Goal: Communication & Community: Answer question/provide support

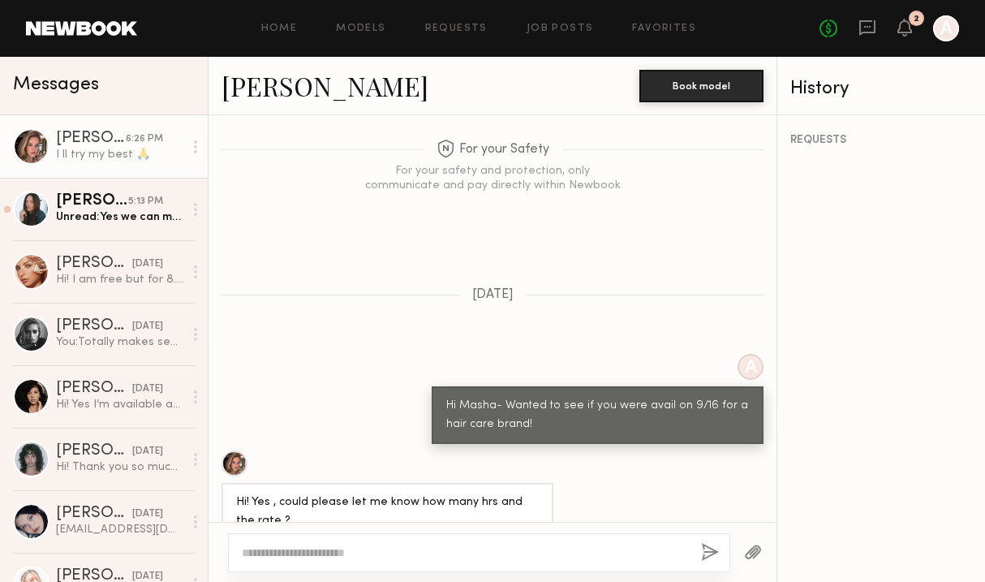
scroll to position [1456, 0]
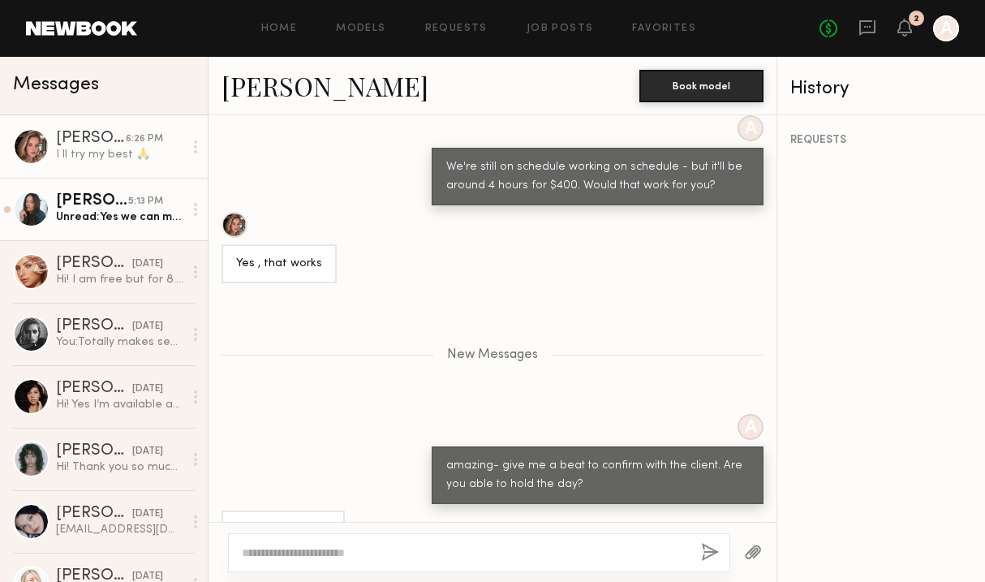
click at [121, 222] on div "Unread: Yes we can move forward:)" at bounding box center [119, 216] width 127 height 15
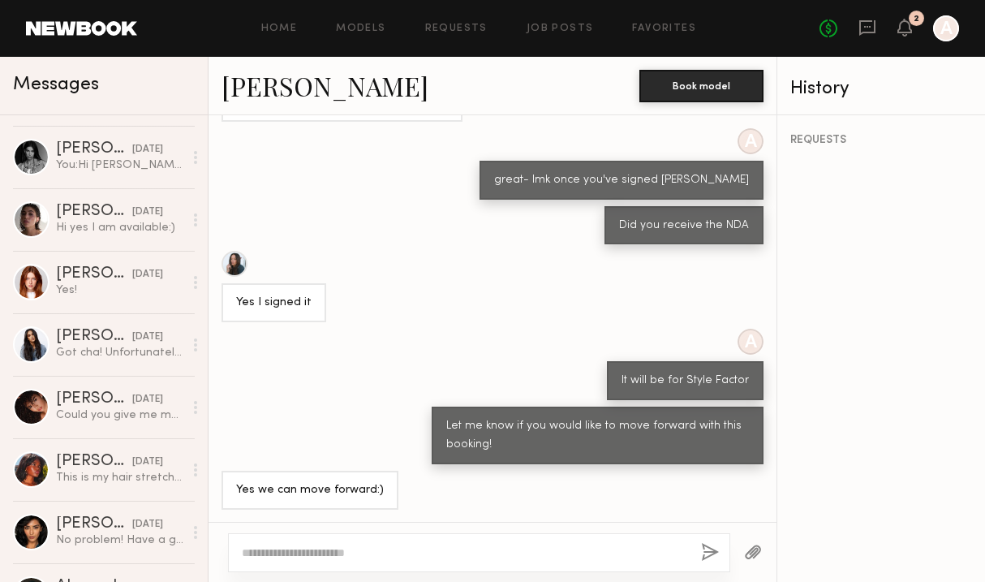
scroll to position [737, 0]
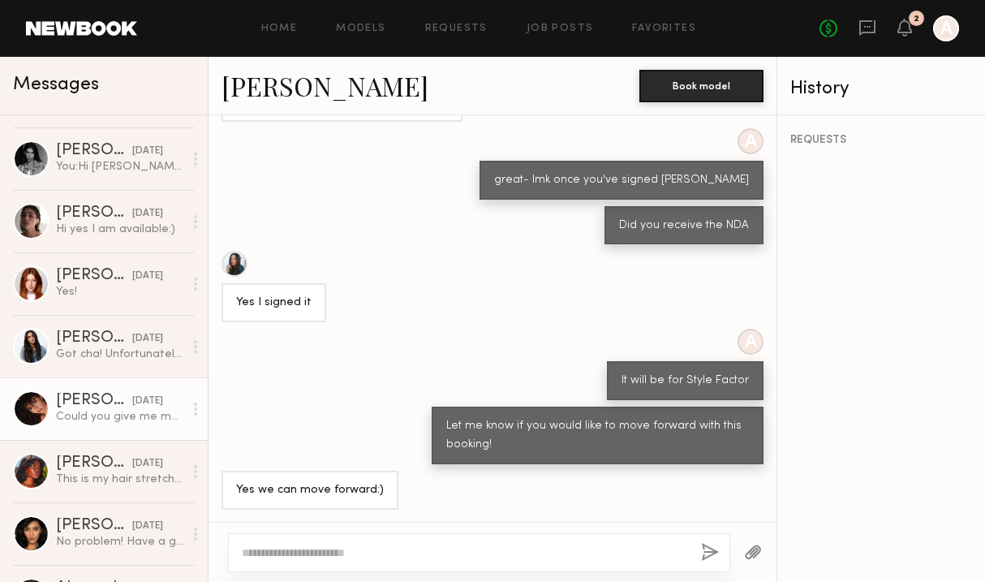
click at [113, 388] on link "Ágatha F. 09/08/2025 Could you give me more information about the work? Locatio…" at bounding box center [104, 408] width 208 height 62
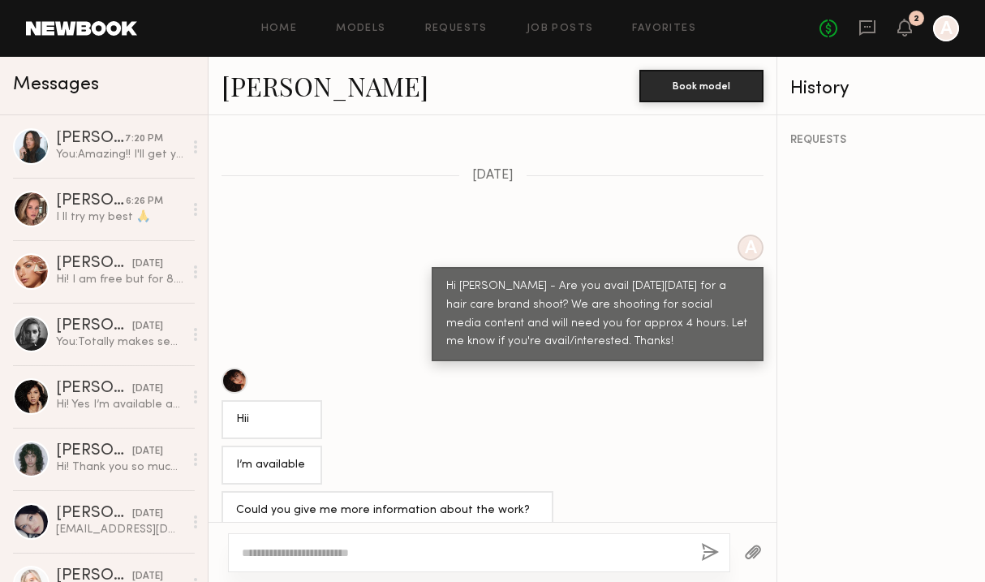
scroll to position [1034, 0]
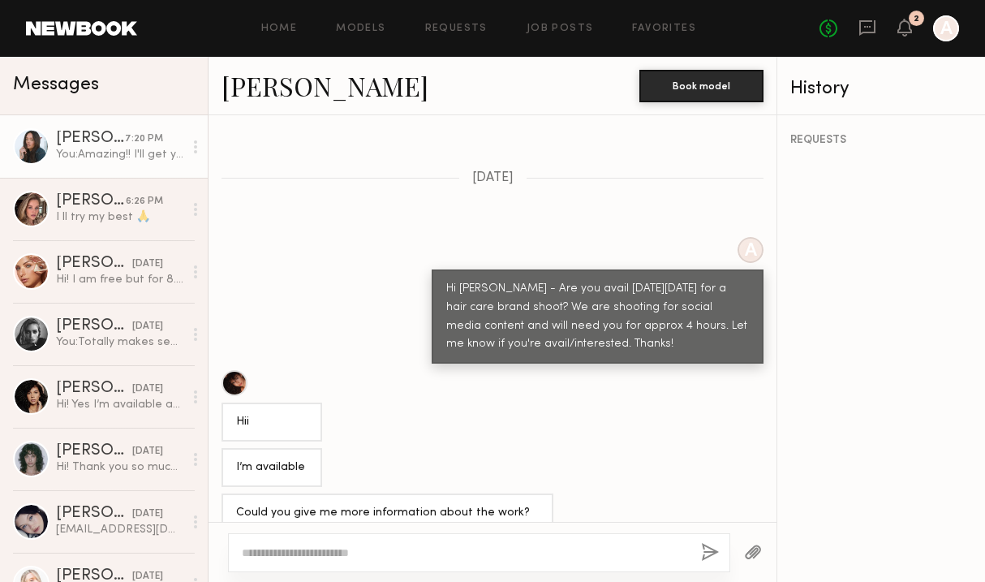
click at [67, 150] on div "You: Amazing!! I'll get your paperwork started :)" at bounding box center [119, 154] width 127 height 15
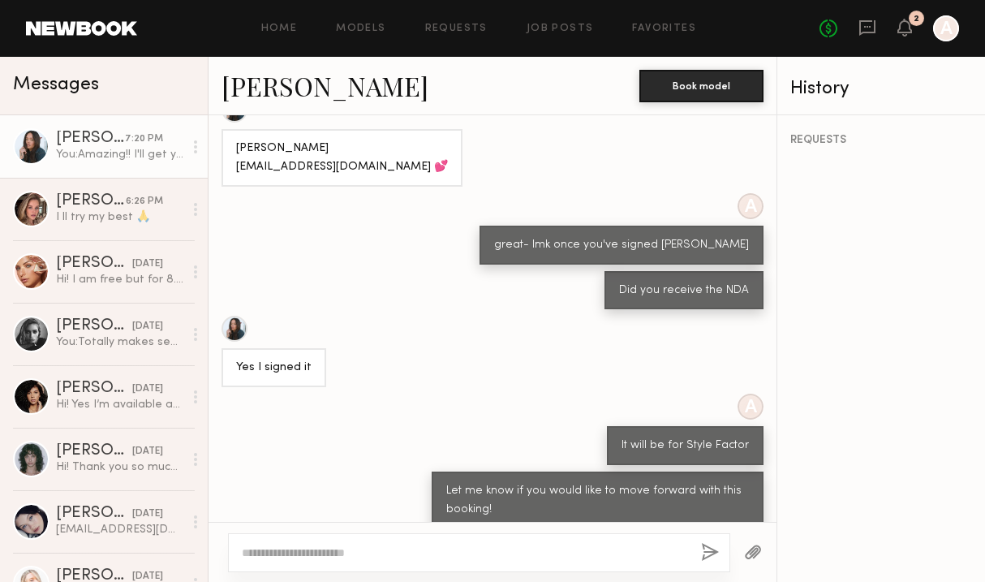
scroll to position [566, 0]
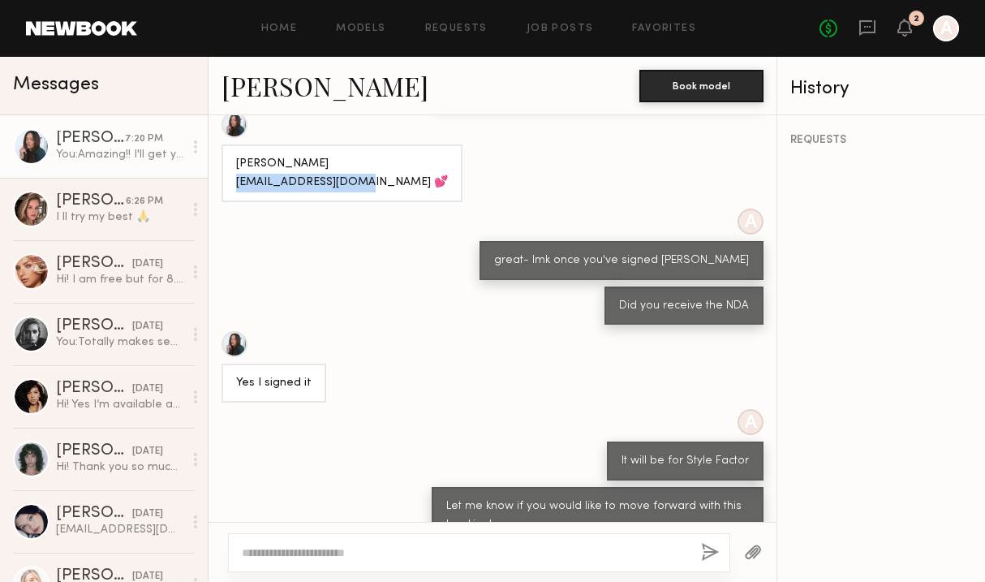
drag, startPoint x: 355, startPoint y: 179, endPoint x: 234, endPoint y: 178, distance: 120.9
click at [234, 178] on div "[PERSON_NAME] [EMAIL_ADDRESS][DOMAIN_NAME] 💕" at bounding box center [341, 173] width 241 height 58
copy div "tsrudolph7@gmail.com"
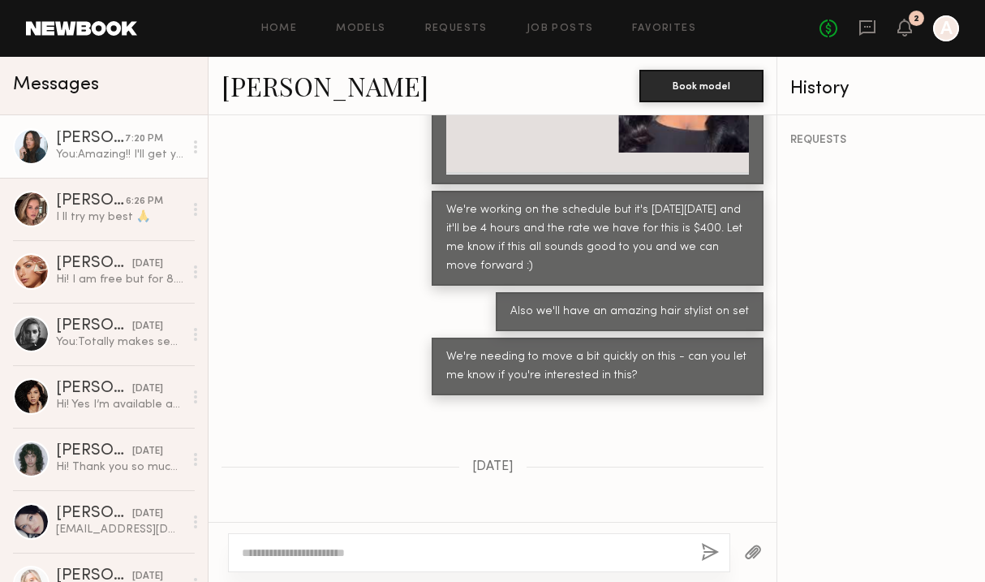
scroll to position [1457, 0]
click at [104, 155] on div "You: Amazing!! I'll get your paperwork started :)" at bounding box center [119, 154] width 127 height 15
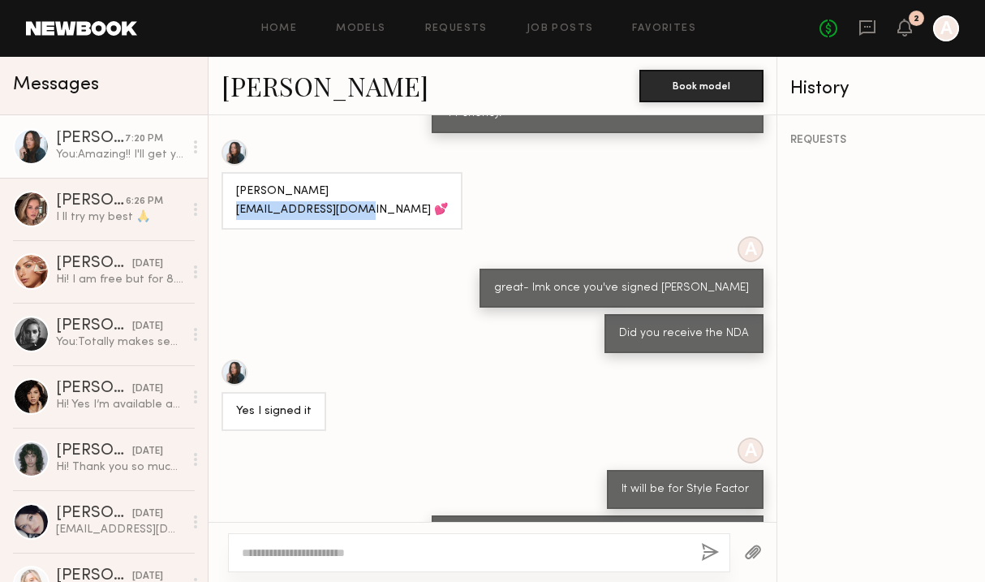
scroll to position [2238, 0]
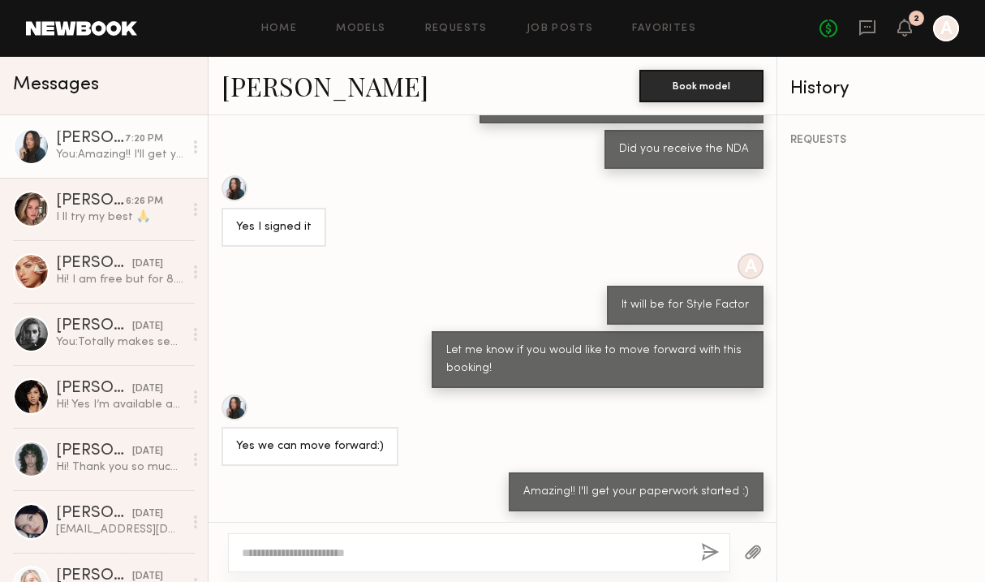
click at [338, 558] on textarea at bounding box center [465, 552] width 446 height 16
type textarea "*"
type textarea "**********"
click at [713, 549] on button "button" at bounding box center [710, 553] width 18 height 20
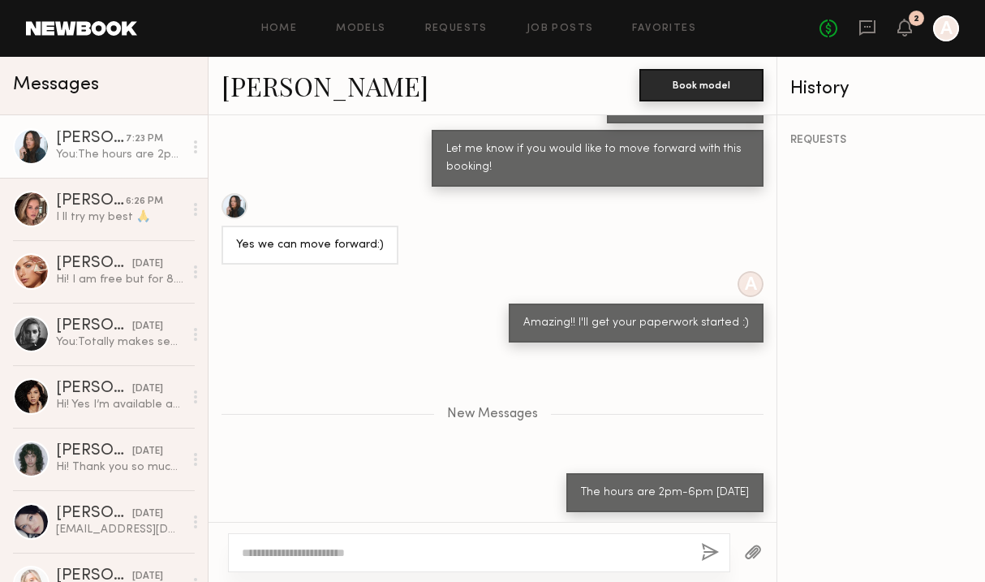
click at [697, 83] on button "Book model" at bounding box center [701, 85] width 124 height 32
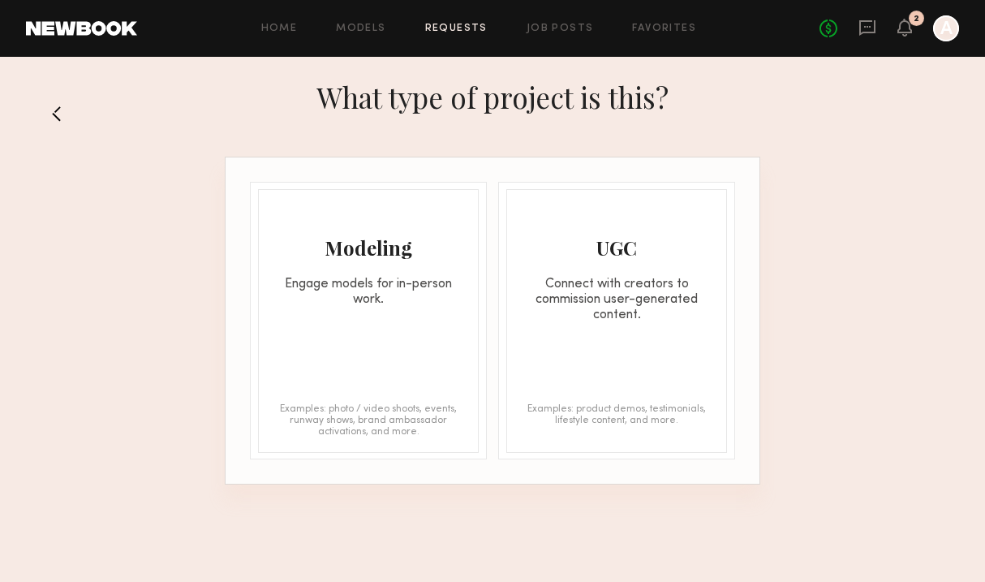
click at [350, 247] on div "Modeling" at bounding box center [368, 247] width 219 height 26
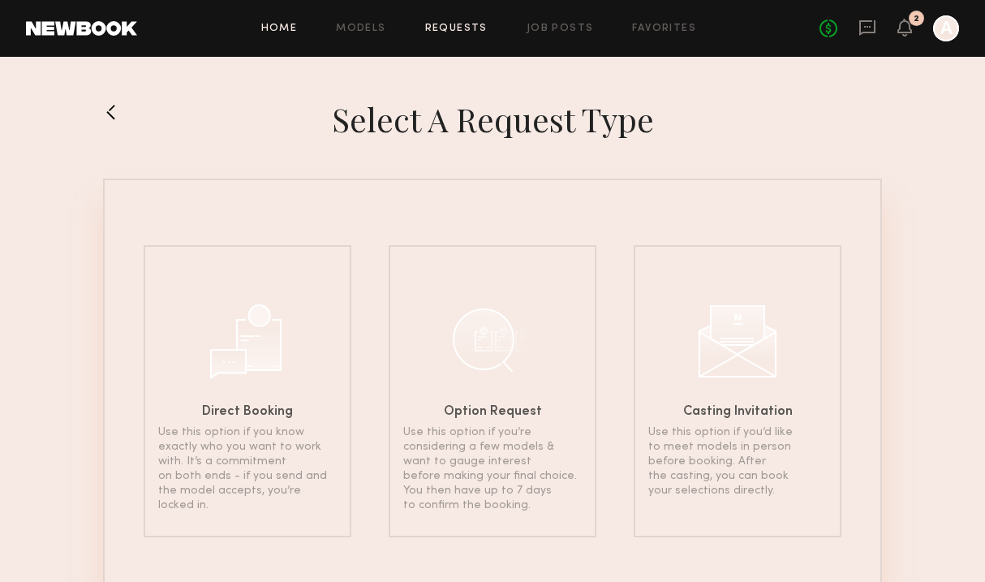
click at [294, 25] on link "Home" at bounding box center [279, 29] width 37 height 11
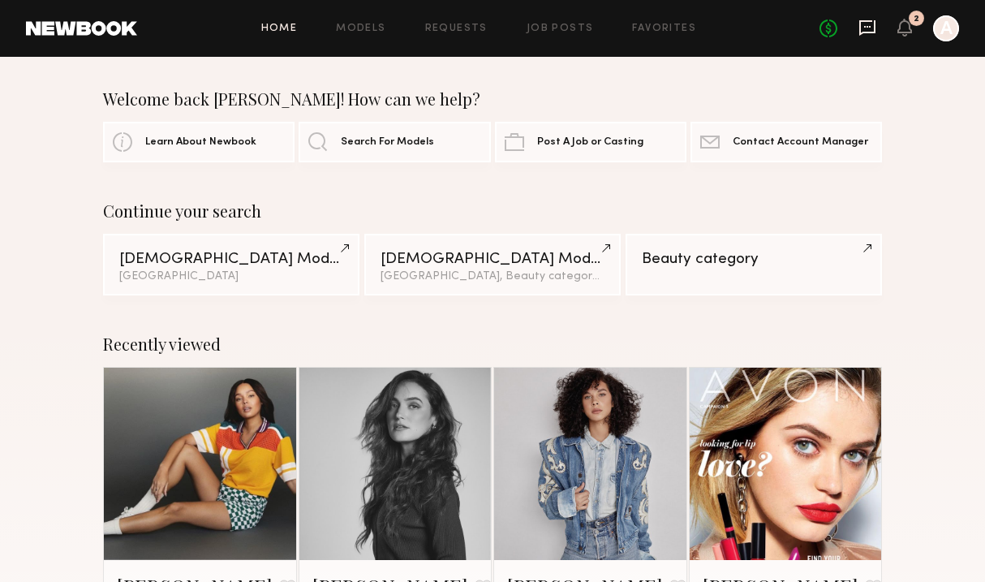
click at [866, 25] on icon at bounding box center [867, 28] width 18 height 18
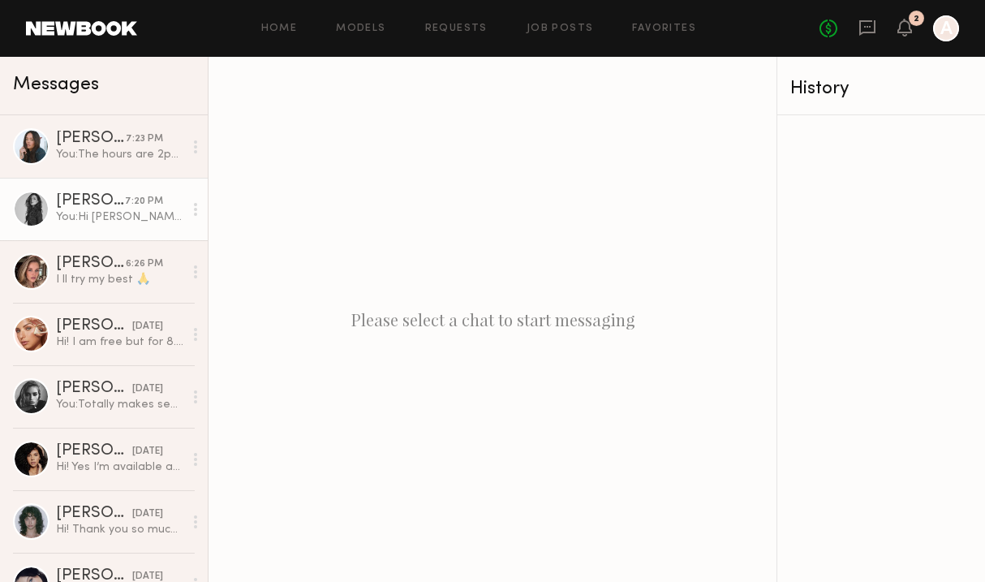
click at [104, 213] on div "You: Hi Nicole- Heard from the client and we're going a different direction - b…" at bounding box center [119, 216] width 127 height 15
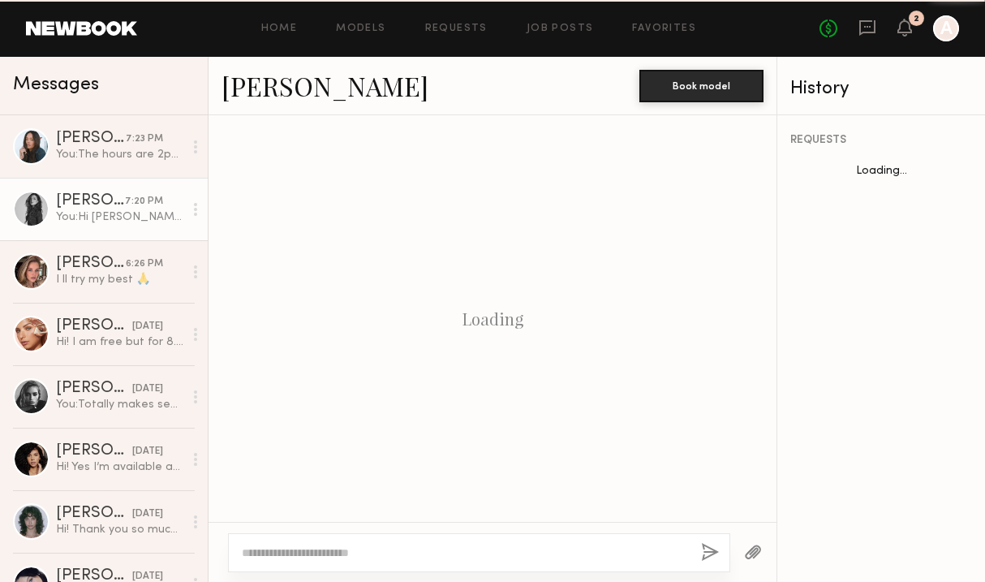
scroll to position [846, 0]
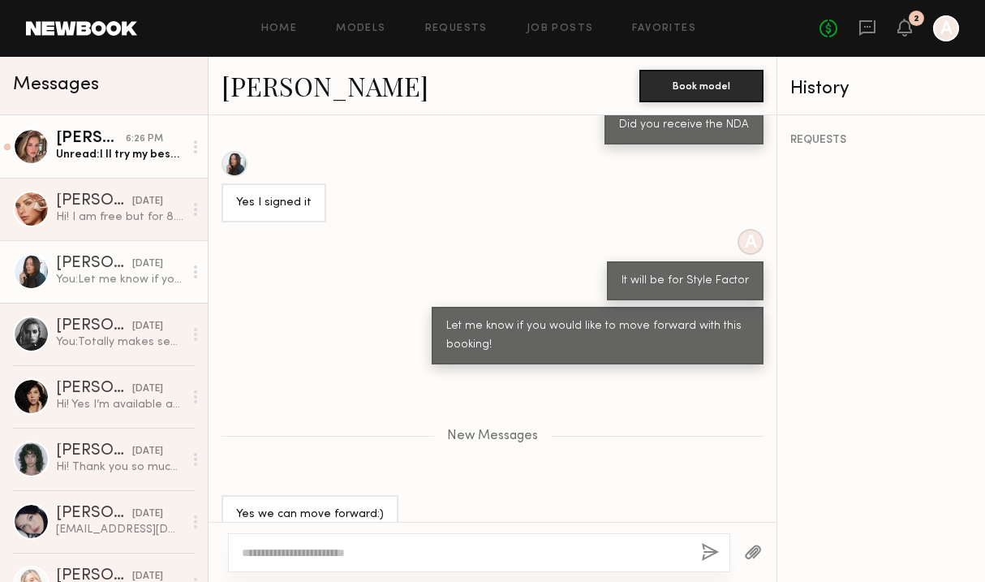
click at [97, 153] on div "Unread: I ll try my best 🙏" at bounding box center [119, 154] width 127 height 15
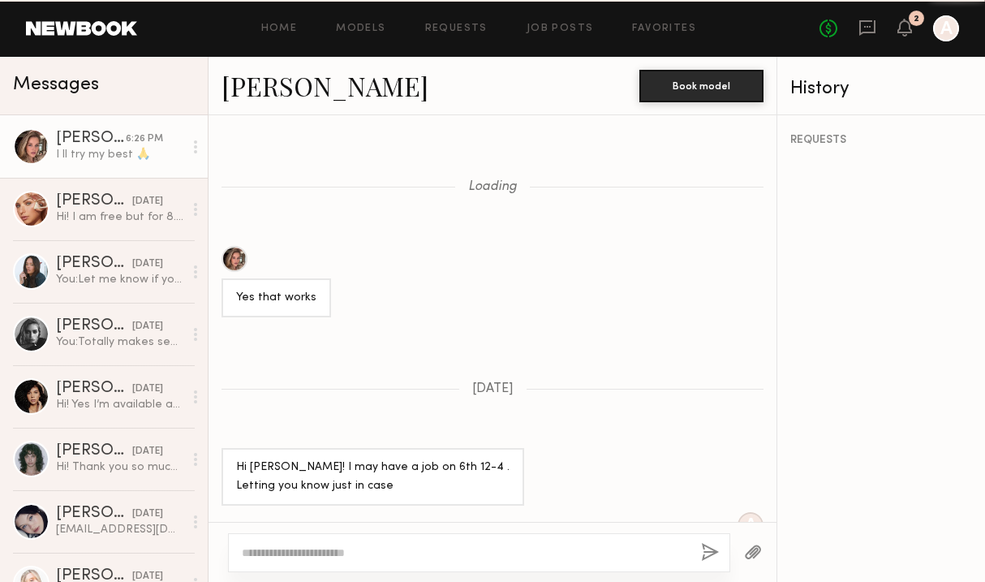
scroll to position [1006, 0]
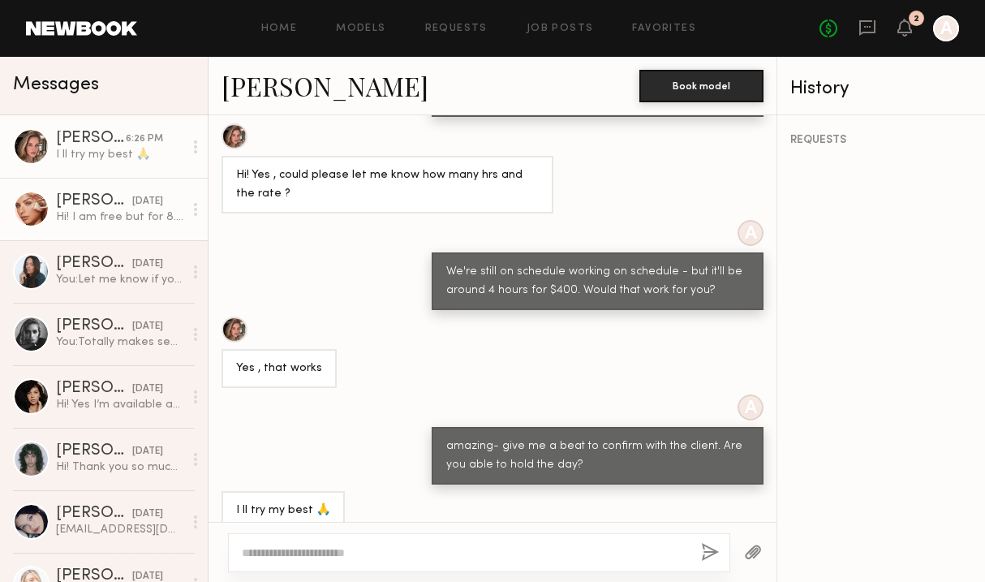
click at [85, 204] on div "[PERSON_NAME]" at bounding box center [94, 201] width 76 height 16
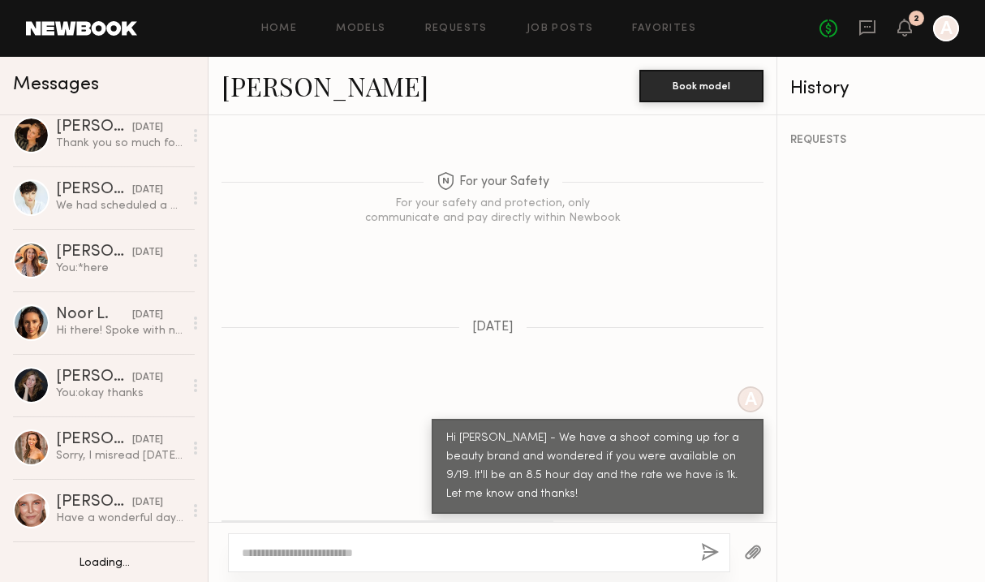
scroll to position [1390, 0]
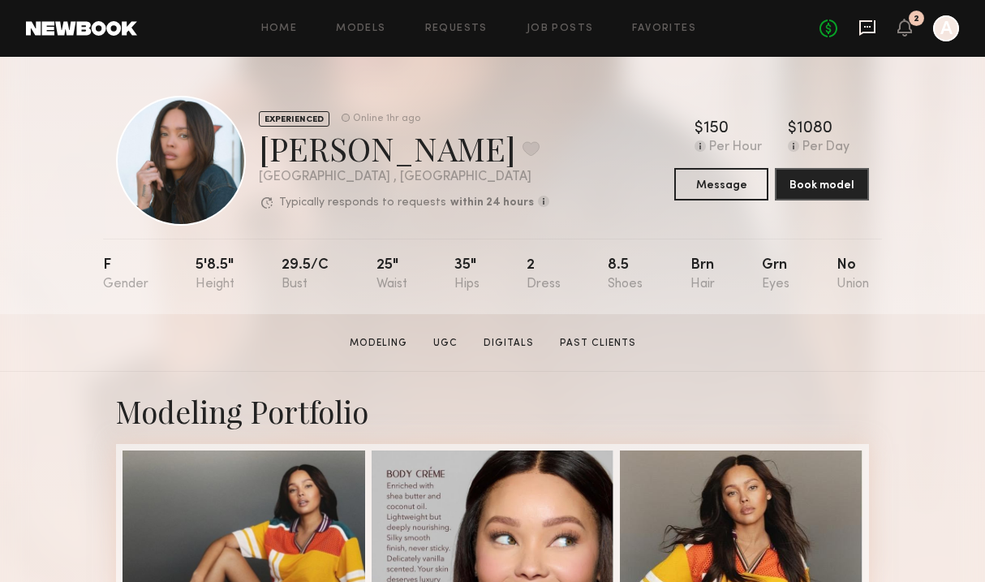
click at [865, 24] on icon at bounding box center [867, 28] width 18 height 18
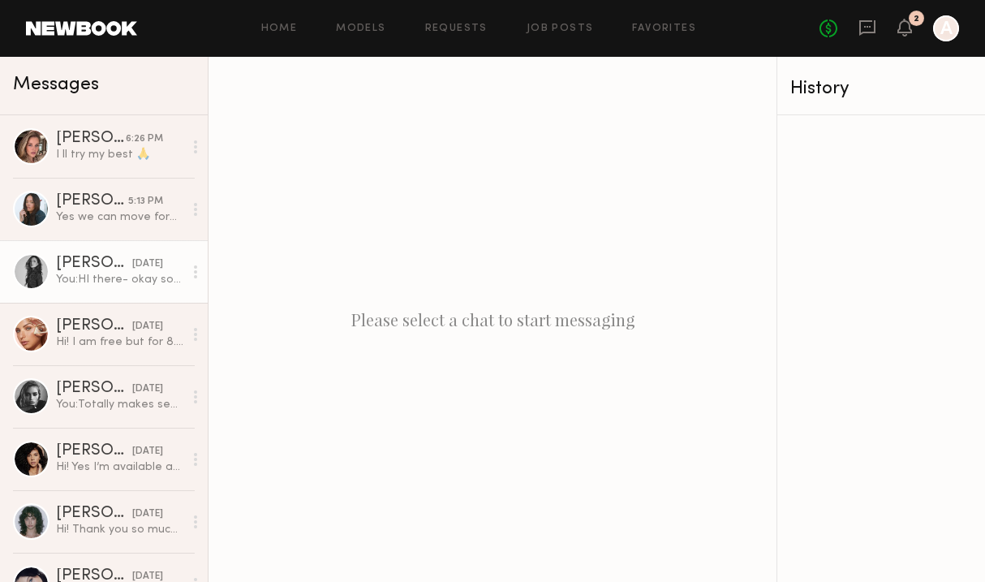
click at [106, 269] on div "[PERSON_NAME]" at bounding box center [94, 264] width 76 height 16
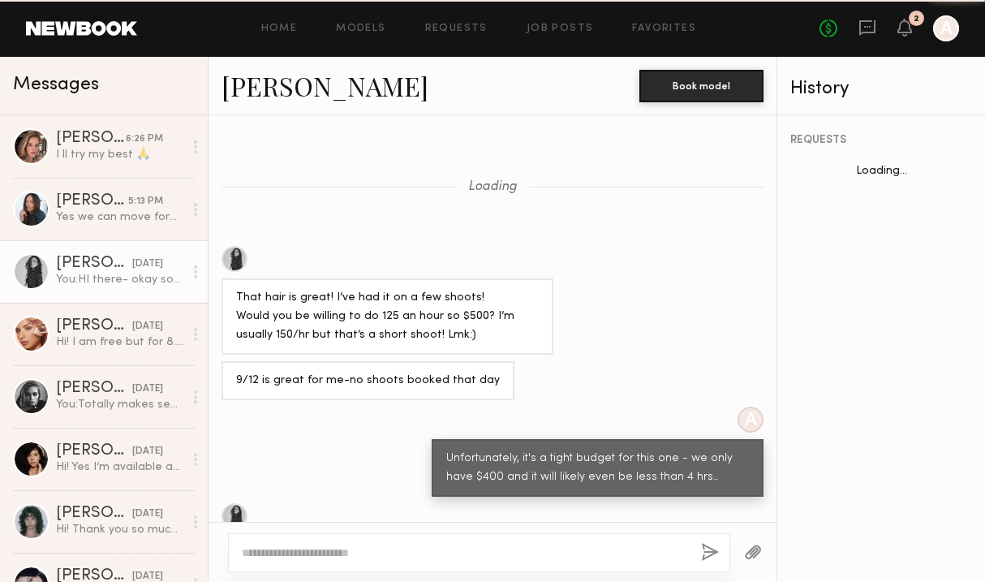
scroll to position [795, 0]
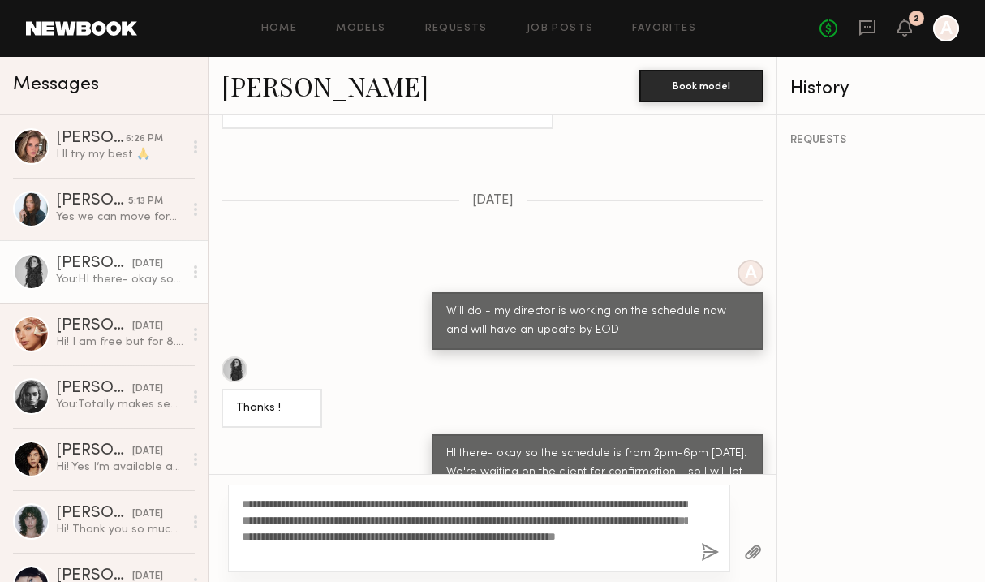
drag, startPoint x: 445, startPoint y: 550, endPoint x: 344, endPoint y: 540, distance: 101.2
click at [344, 540] on textarea "**********" at bounding box center [465, 528] width 446 height 65
click at [443, 541] on textarea "**********" at bounding box center [465, 528] width 446 height 65
click at [442, 554] on textarea "**********" at bounding box center [465, 528] width 446 height 65
drag, startPoint x: 443, startPoint y: 548, endPoint x: 346, endPoint y: 536, distance: 97.3
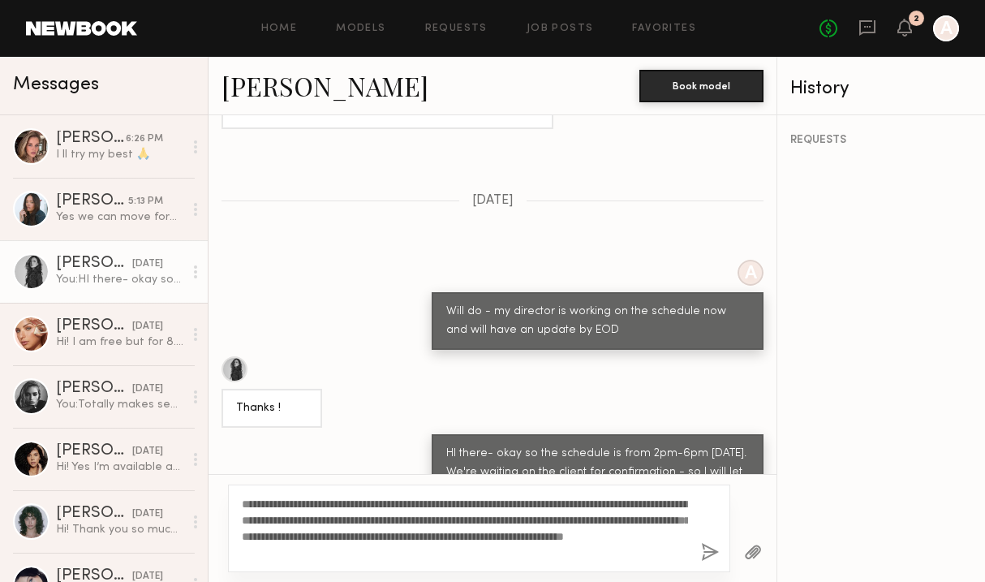
click at [346, 536] on textarea "**********" at bounding box center [465, 528] width 446 height 65
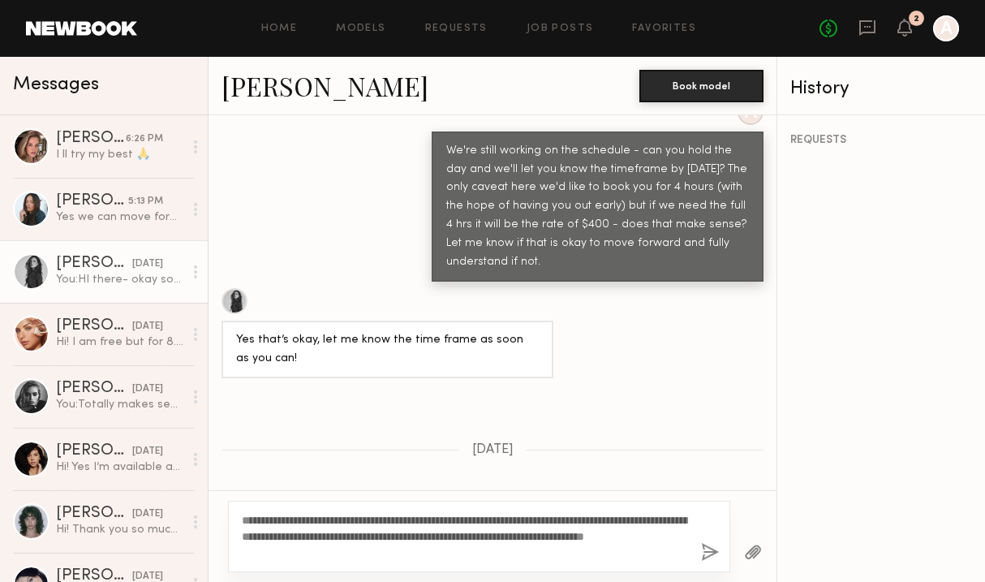
scroll to position [827, 0]
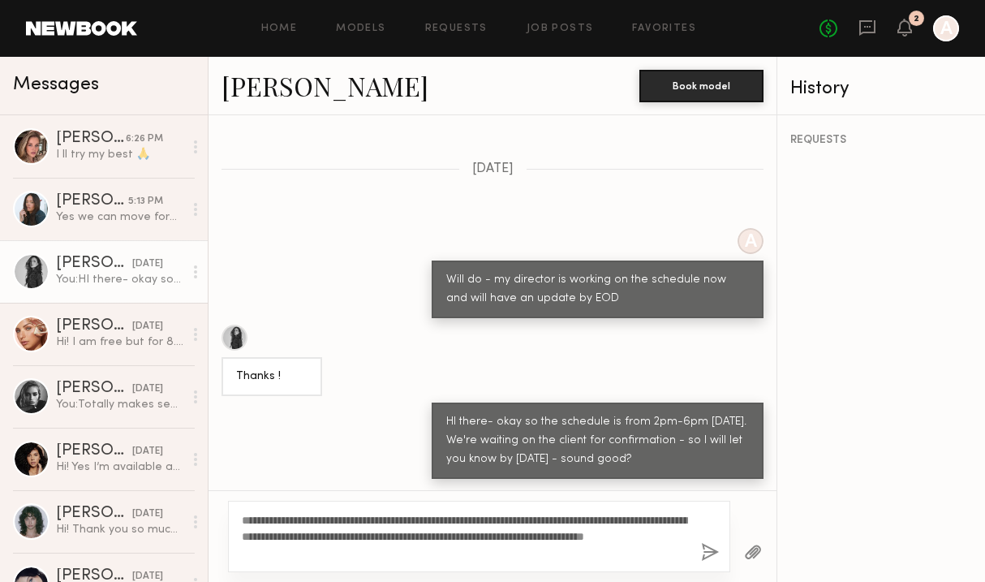
type textarea "**********"
click at [708, 556] on button "button" at bounding box center [710, 553] width 18 height 20
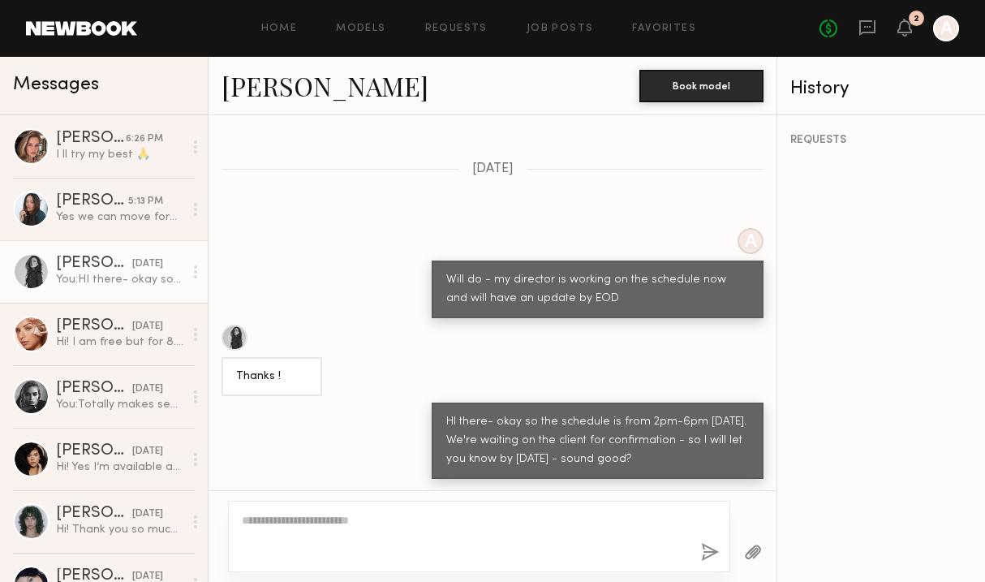
scroll to position [1052, 0]
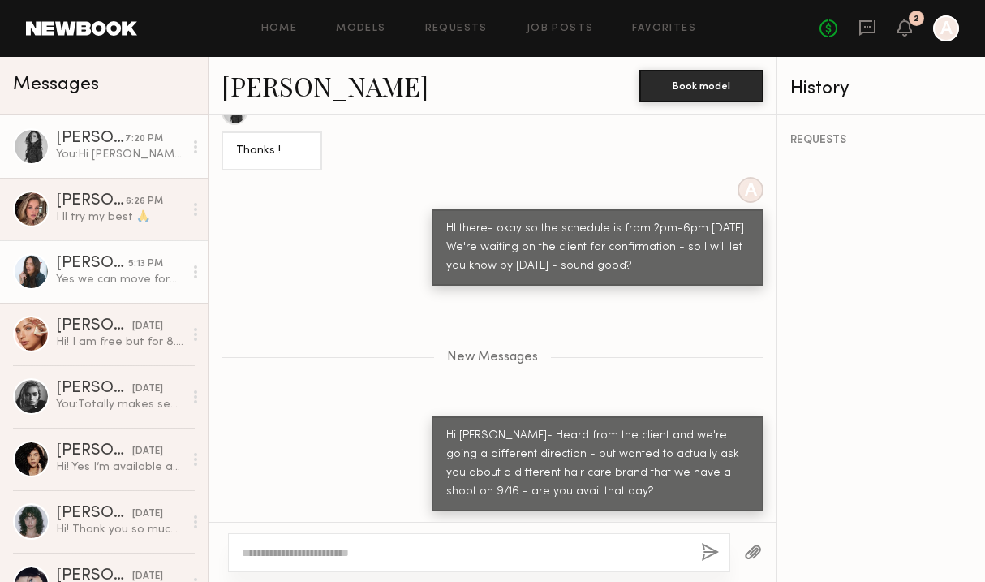
click at [103, 275] on div "Yes we can move forward:)" at bounding box center [119, 279] width 127 height 15
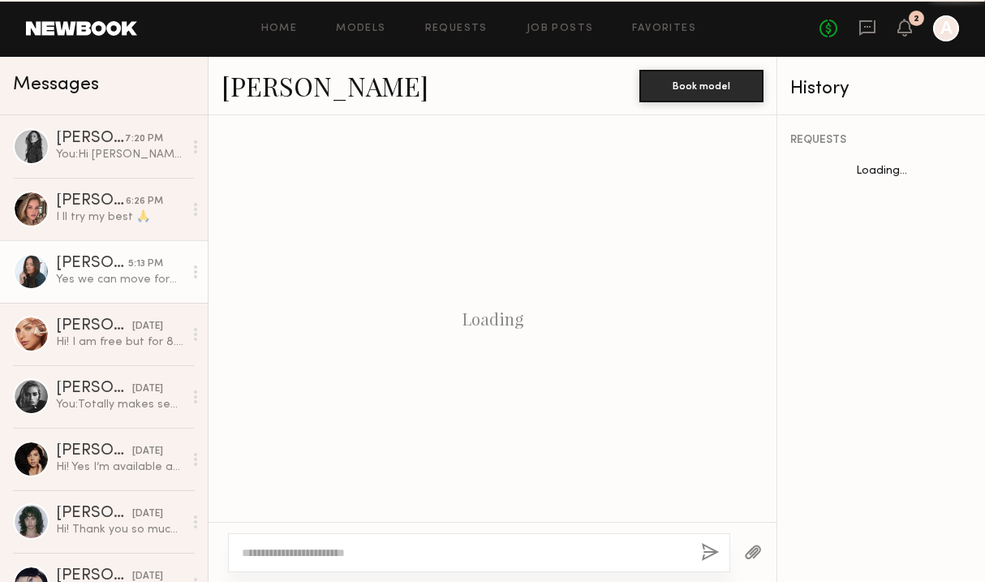
scroll to position [647, 0]
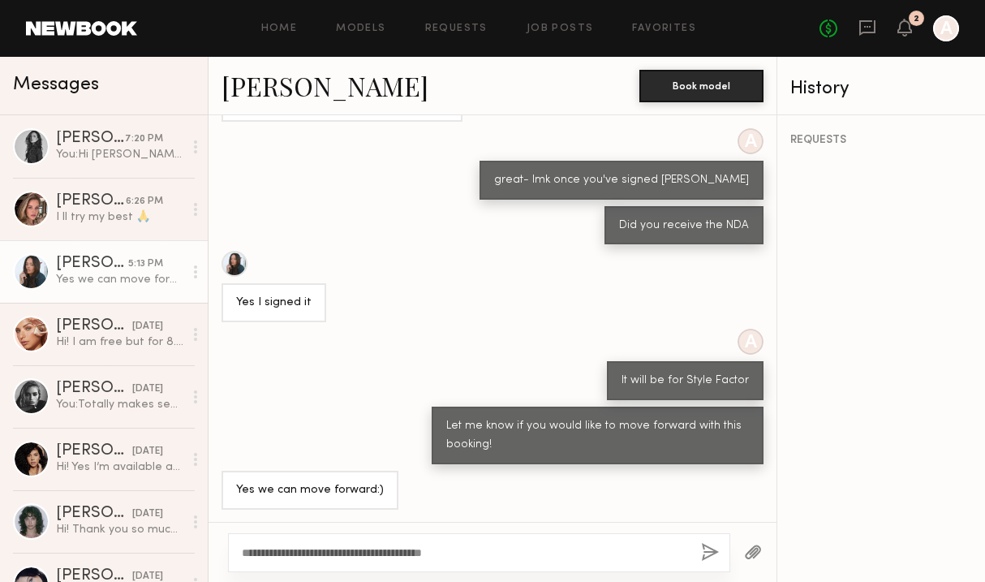
type textarea "**********"
click at [712, 556] on button "button" at bounding box center [710, 553] width 18 height 20
